Goal: Task Accomplishment & Management: Manage account settings

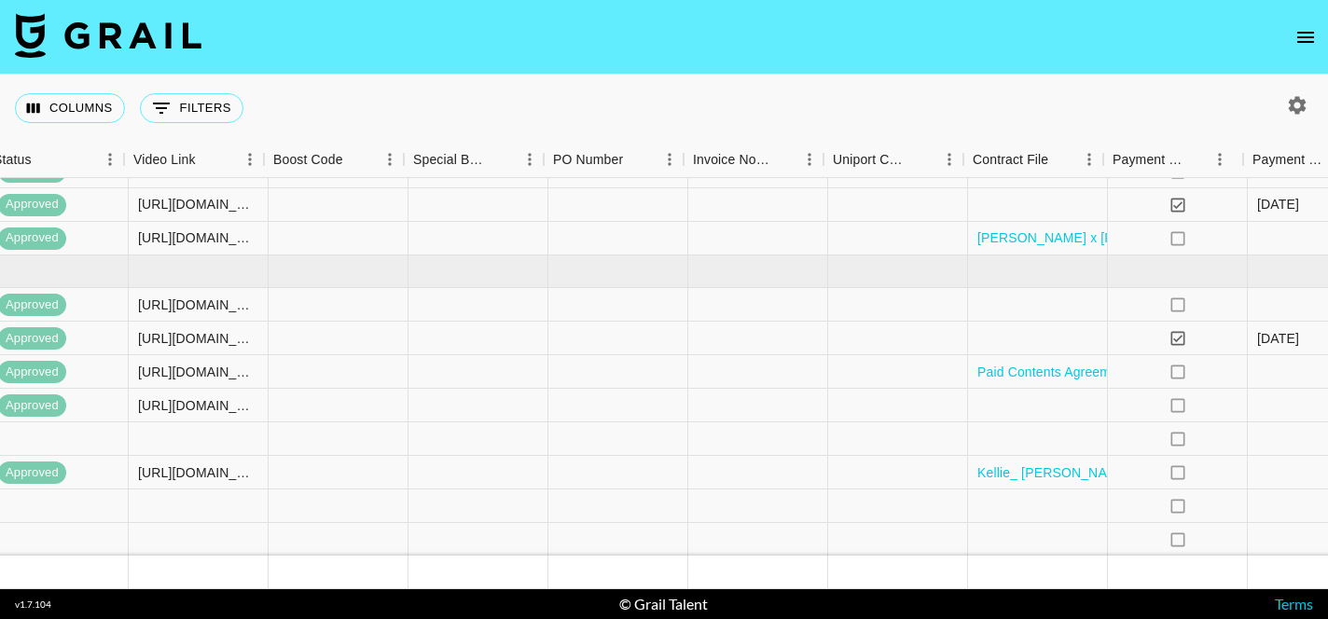
scroll to position [145, 2365]
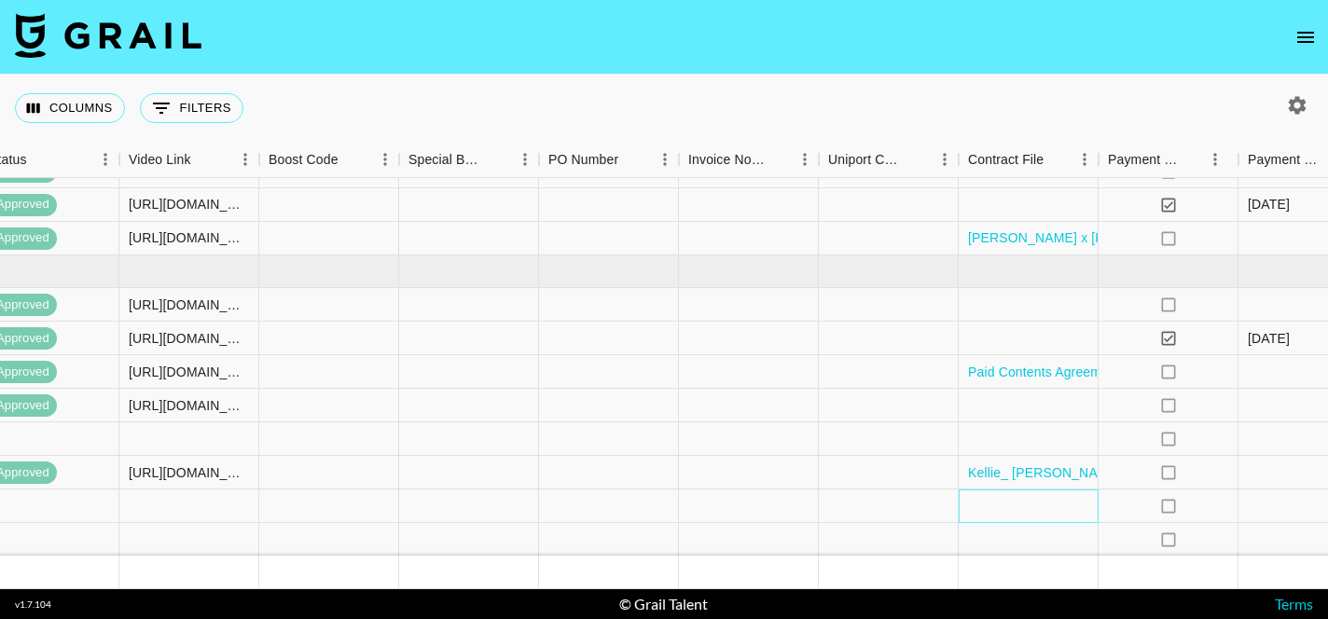
click at [1035, 504] on div at bounding box center [1028, 506] width 140 height 34
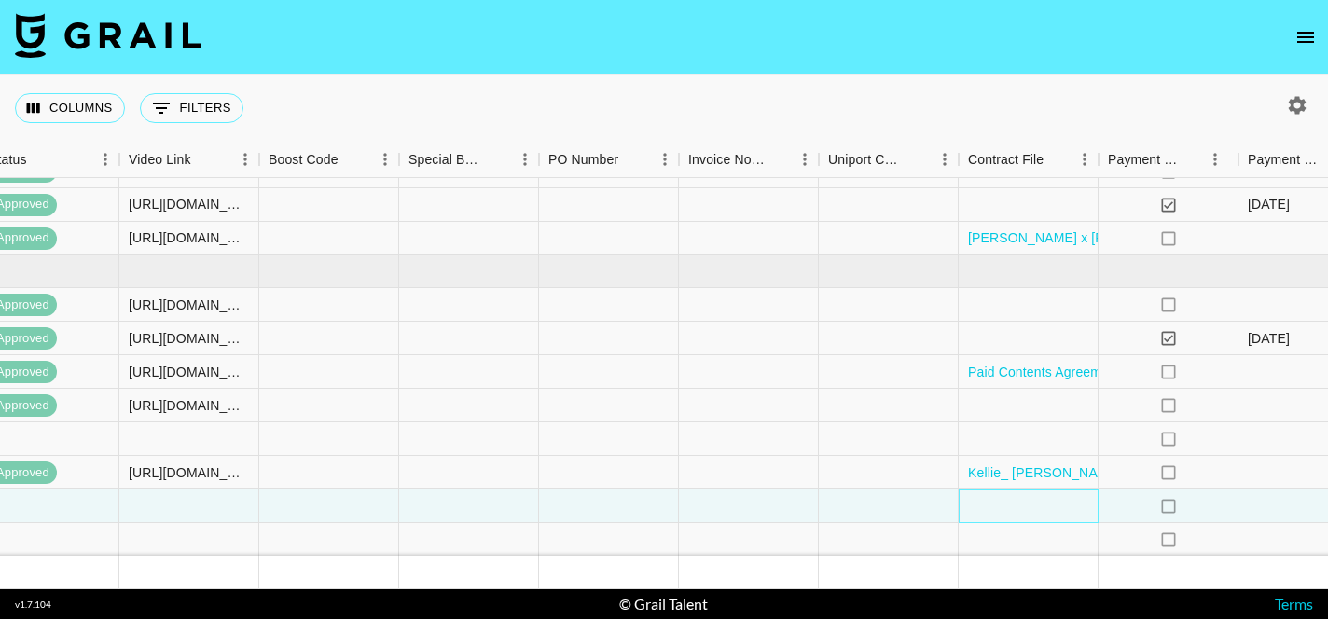
click at [1026, 505] on div at bounding box center [1028, 506] width 140 height 34
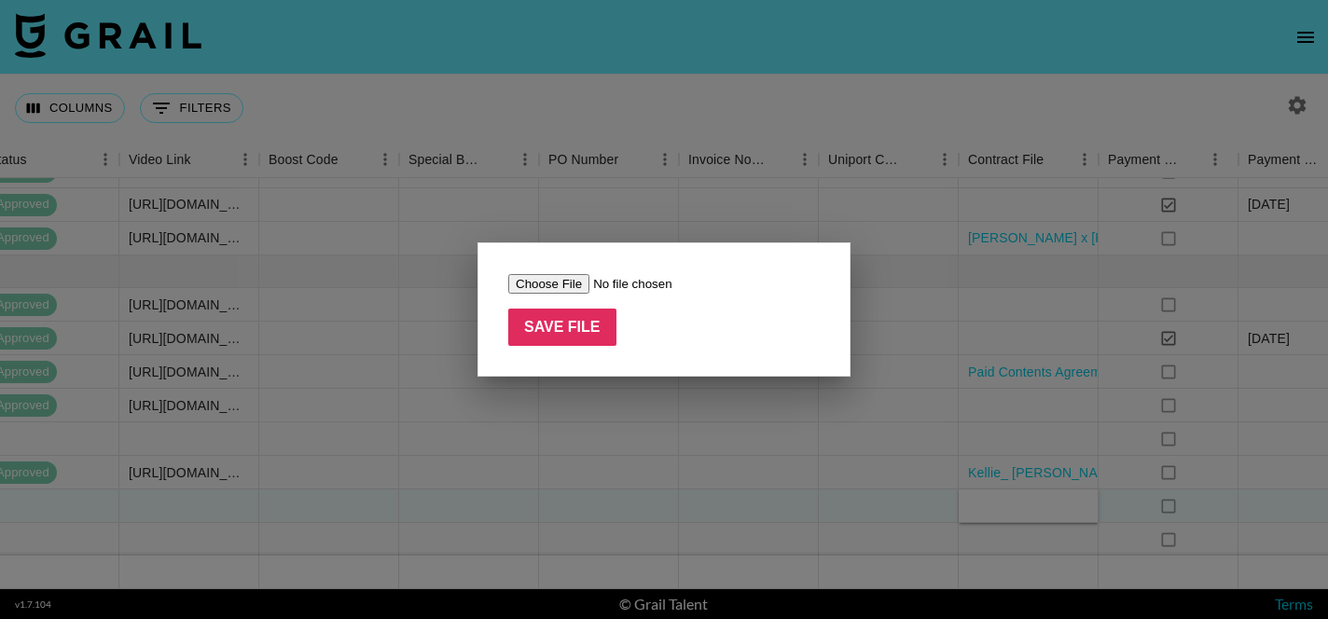
click at [525, 276] on input "file" at bounding box center [626, 284] width 236 height 20
type input "C:\fakepath\Complete_with_Docusign_Kellie_Larkin__Blake_.pdf"
click at [558, 329] on input "Save File" at bounding box center [562, 327] width 108 height 37
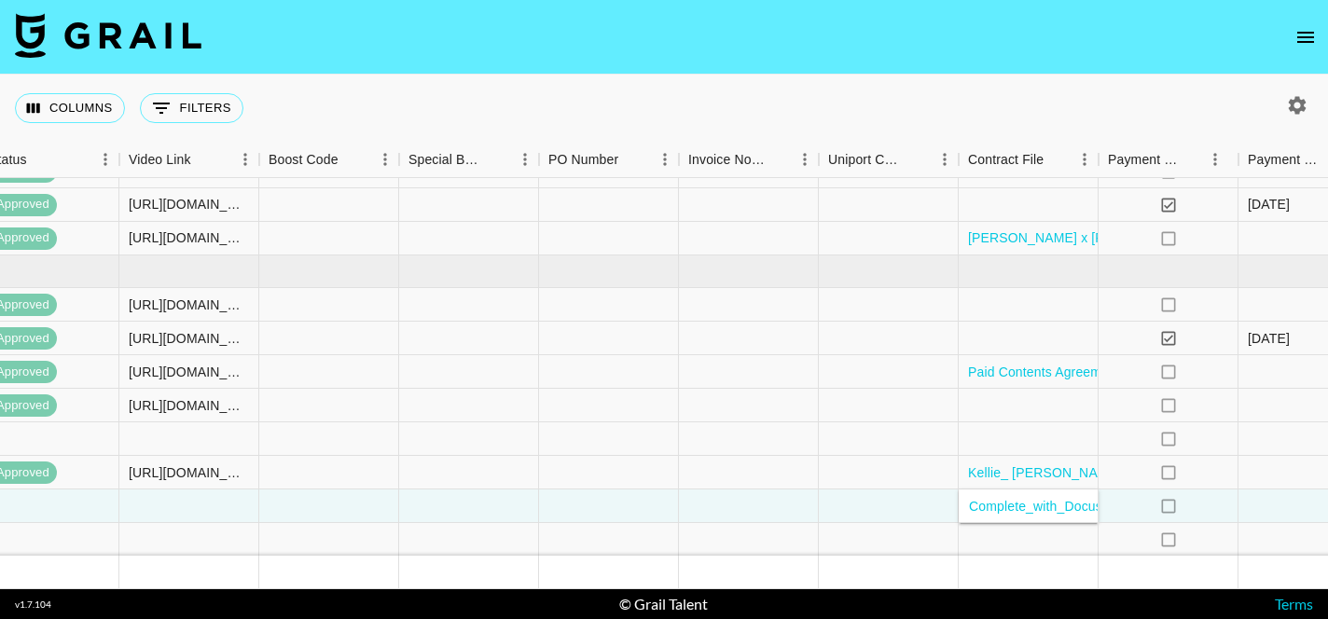
click at [686, 81] on div "Columns 0 Filters + Booking" at bounding box center [664, 108] width 1328 height 67
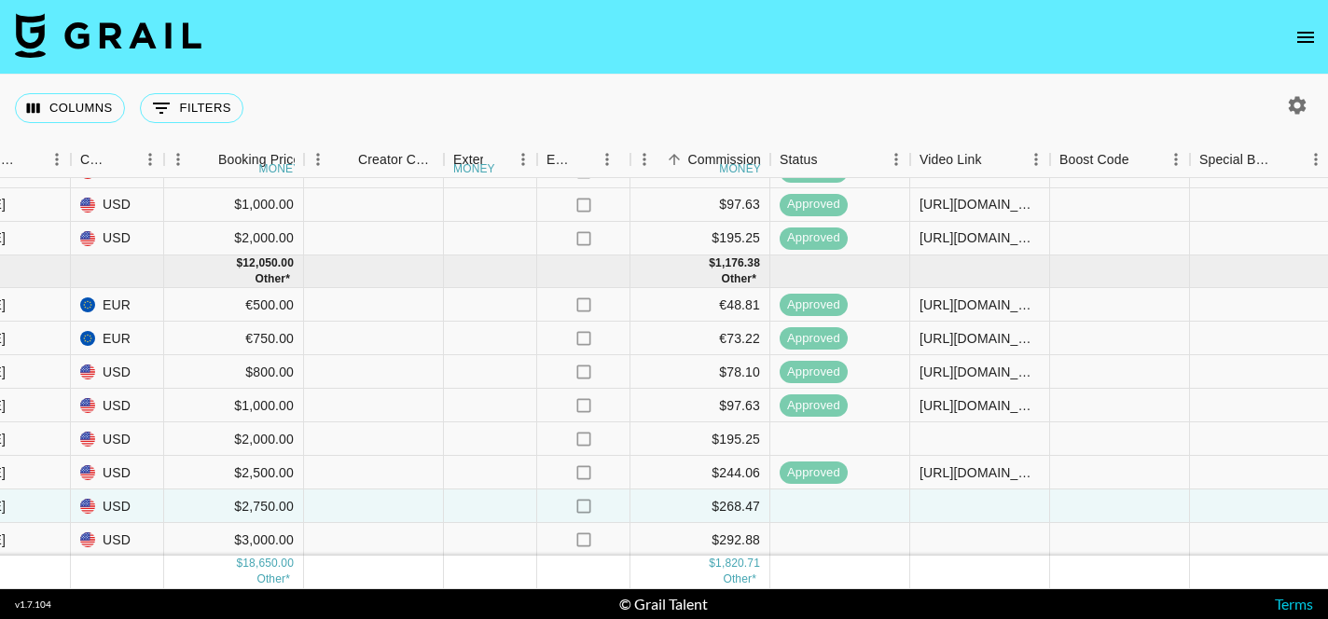
scroll to position [145, 1587]
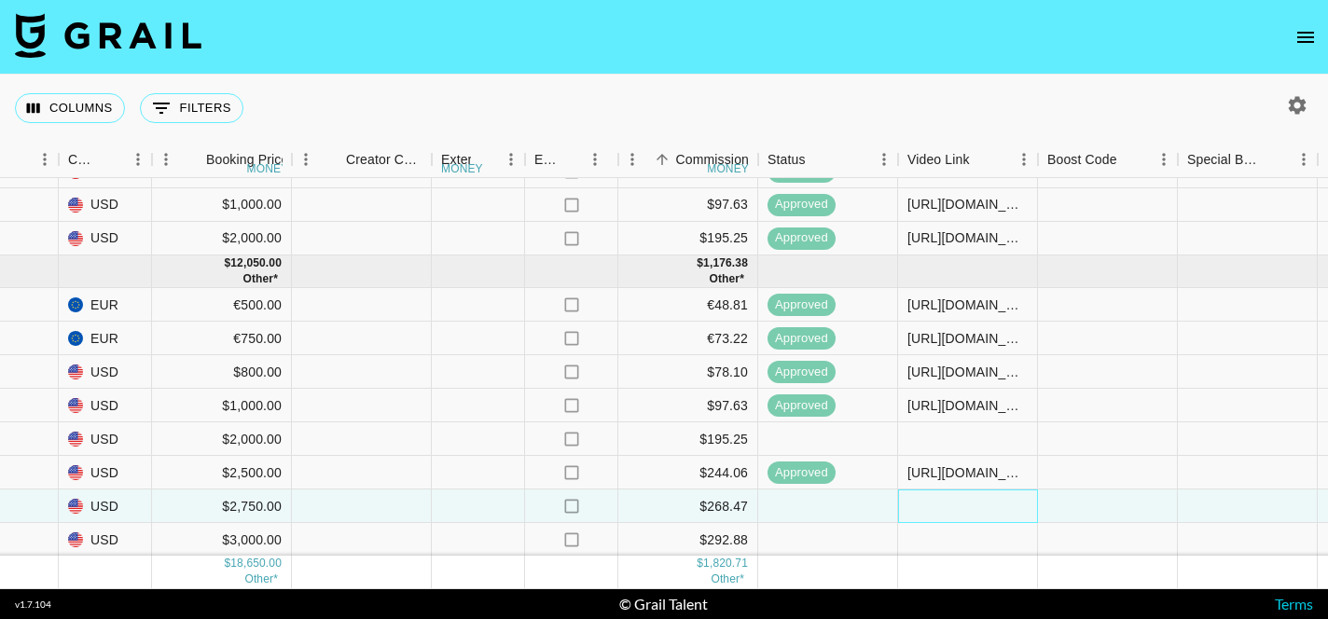
click at [971, 507] on div at bounding box center [968, 506] width 140 height 34
type input "[URL][DOMAIN_NAME]"
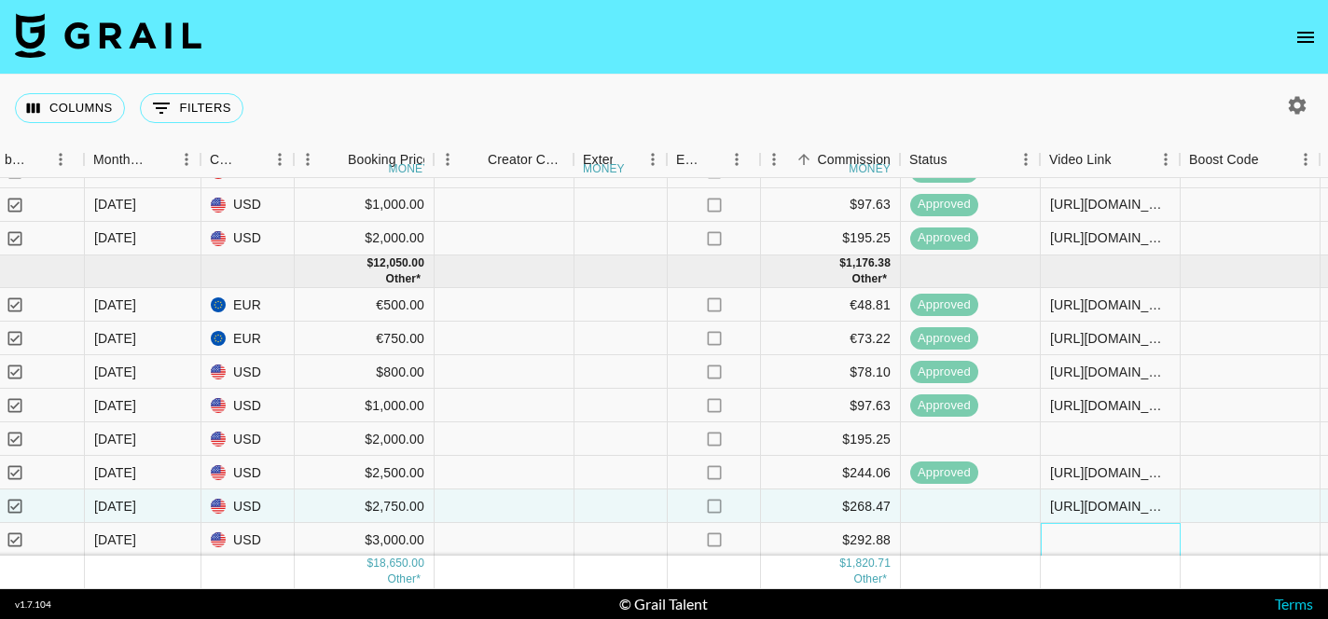
scroll to position [145, 1445]
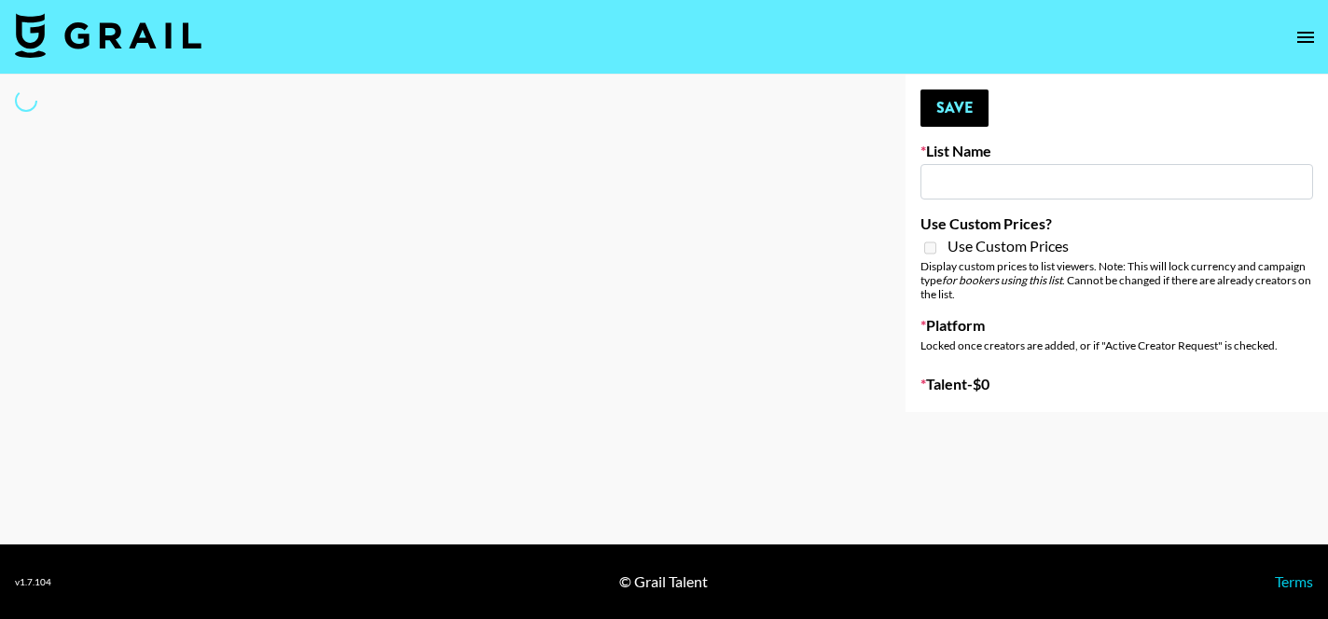
type input "NBC Universal"
select select "Song"
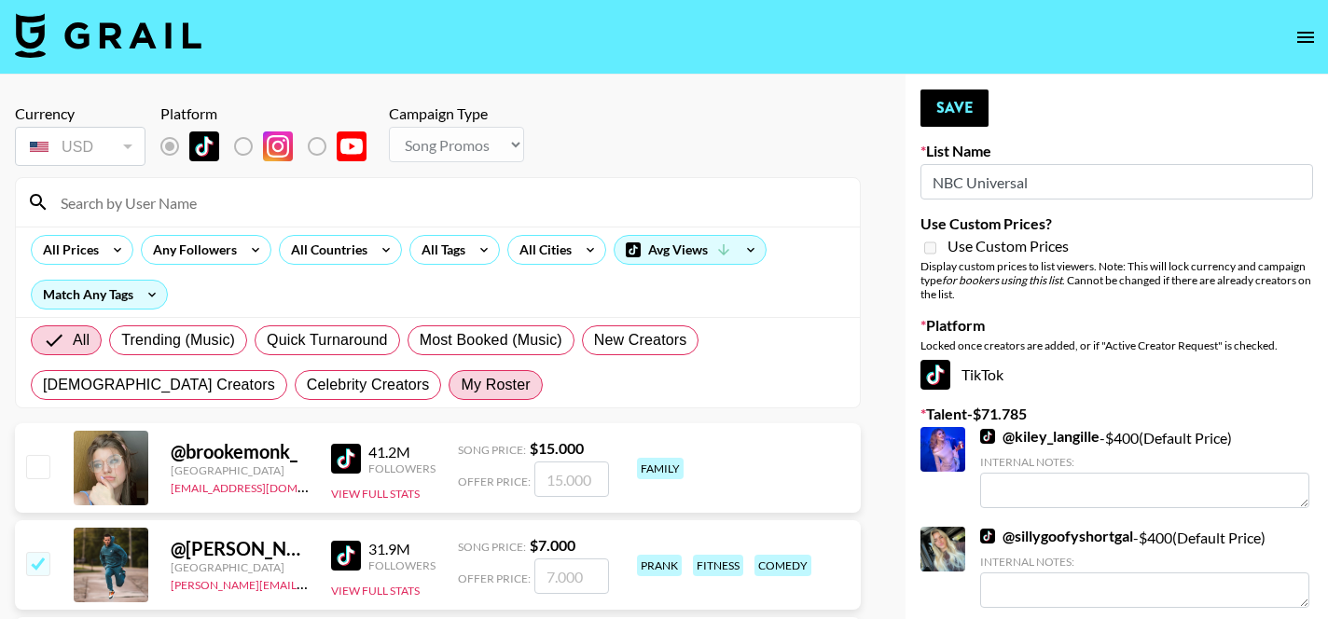
click at [461, 393] on span "My Roster" at bounding box center [495, 385] width 69 height 22
click at [461, 385] on input "My Roster" at bounding box center [461, 385] width 0 height 0
radio input "true"
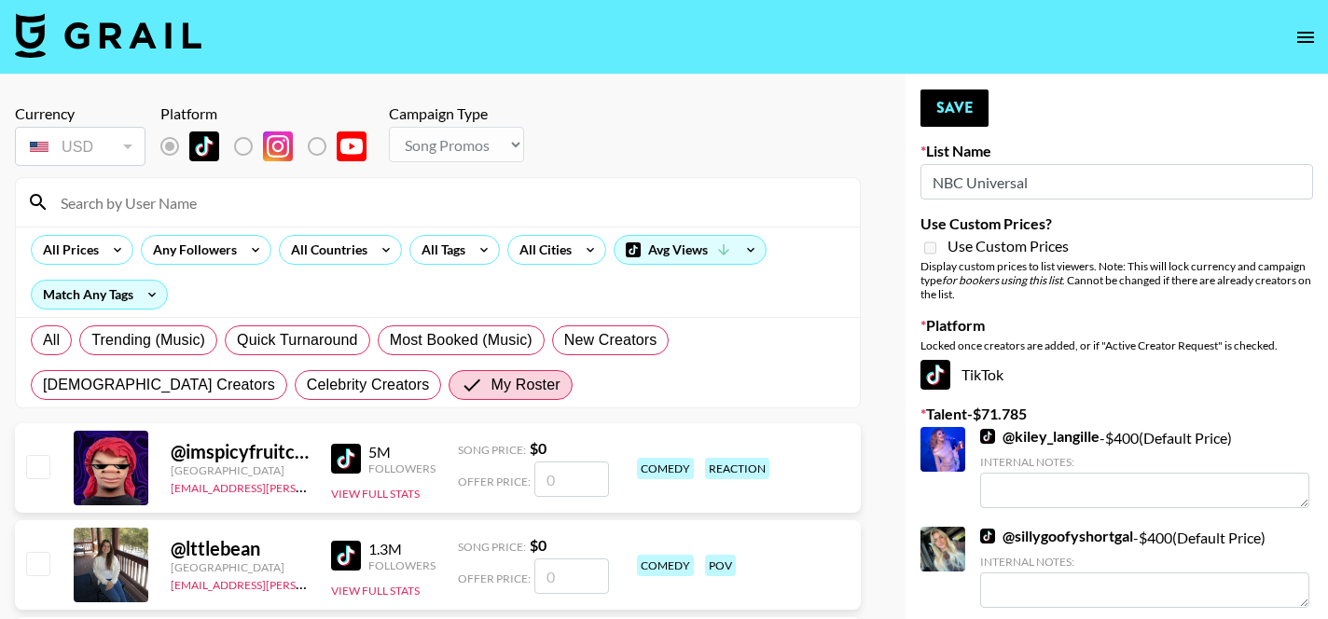
click at [559, 473] on input "number" at bounding box center [571, 478] width 75 height 35
type input "1"
checkbox input "true"
type input "15000"
click at [958, 105] on button "Save" at bounding box center [954, 108] width 68 height 37
